Goal: Book appointment/travel/reservation

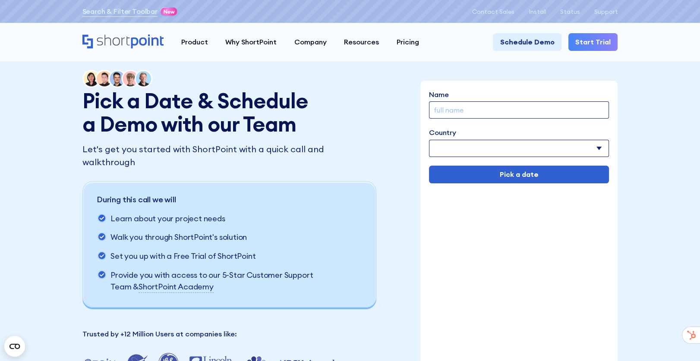
click at [506, 109] on input "Name" at bounding box center [519, 110] width 180 height 18
drag, startPoint x: 581, startPoint y: 265, endPoint x: 566, endPoint y: 204, distance: 63.1
click at [581, 265] on div "Name Country [GEOGRAPHIC_DATA] [GEOGRAPHIC_DATA] [GEOGRAPHIC_DATA] [US_STATE] […" at bounding box center [518, 227] width 197 height 293
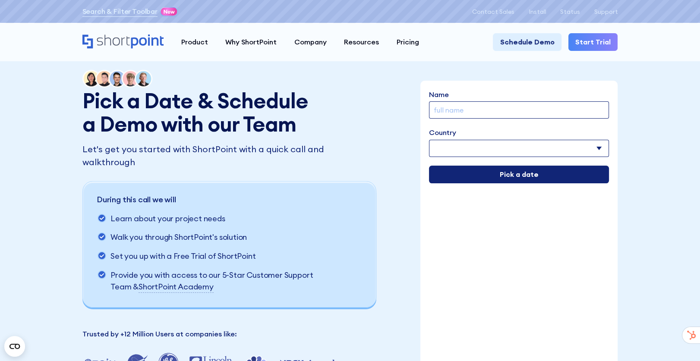
click at [528, 174] on input "Pick a date" at bounding box center [519, 175] width 180 height 18
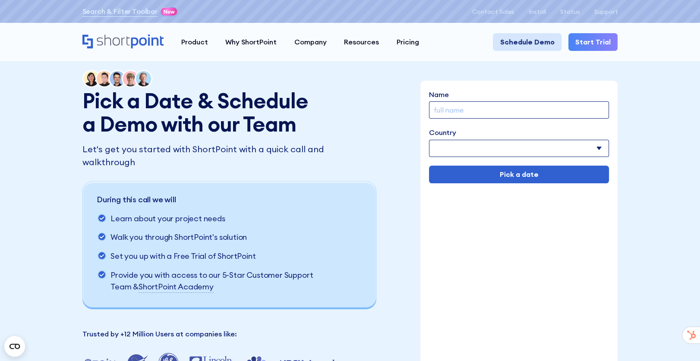
click at [547, 39] on link "Schedule Demo" at bounding box center [527, 42] width 68 height 18
click at [478, 254] on div "Name Country [GEOGRAPHIC_DATA] [GEOGRAPHIC_DATA] [GEOGRAPHIC_DATA] [US_STATE] […" at bounding box center [518, 227] width 197 height 293
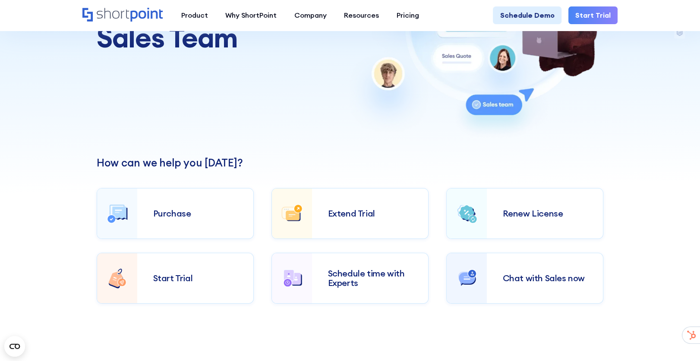
scroll to position [150, 0]
click at [363, 286] on div "Schedule time with Experts" at bounding box center [370, 278] width 85 height 19
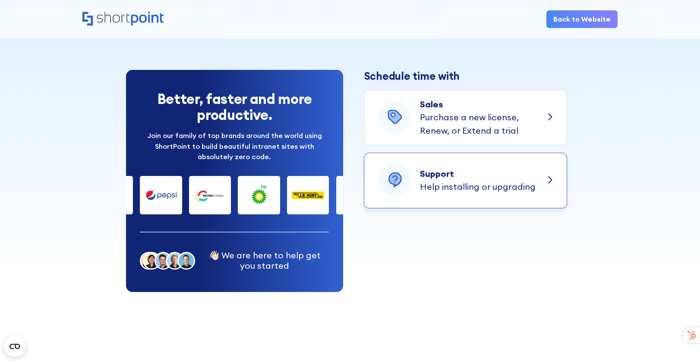
click at [479, 197] on div "Support Help installing or upgrading" at bounding box center [457, 181] width 157 height 34
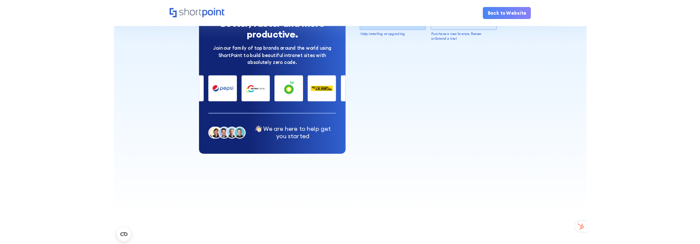
scroll to position [66, 0]
